Goal: Transaction & Acquisition: Purchase product/service

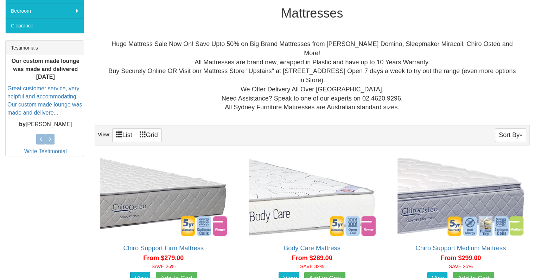
scroll to position [246, 0]
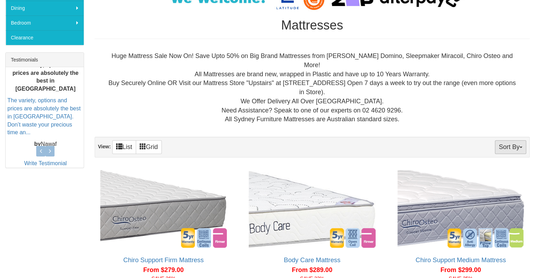
click at [515, 140] on button "Sort By" at bounding box center [510, 147] width 31 height 14
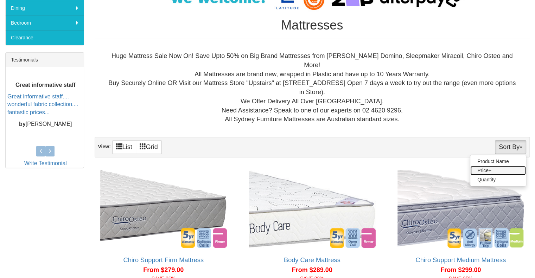
click at [499, 166] on link "Price+" at bounding box center [499, 170] width 56 height 9
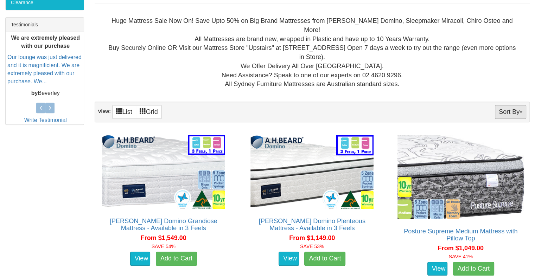
scroll to position [246, 0]
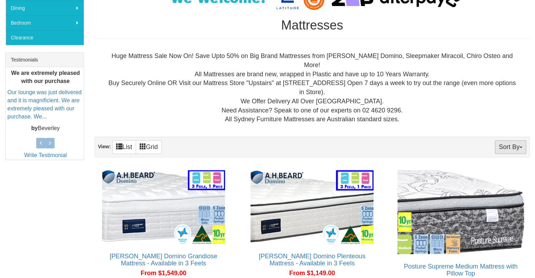
click at [508, 140] on button "Sort By" at bounding box center [510, 147] width 31 height 14
click at [497, 166] on link "Price-" at bounding box center [499, 170] width 56 height 9
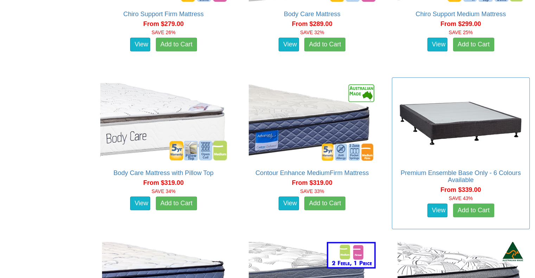
scroll to position [317, 0]
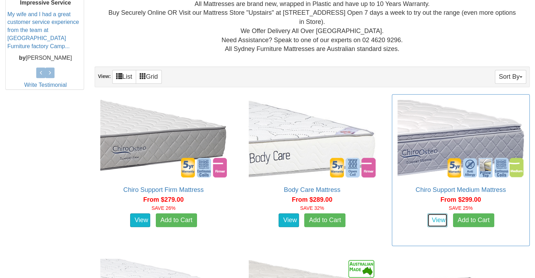
click at [443, 214] on link "View" at bounding box center [438, 221] width 20 height 14
